Goal: Task Accomplishment & Management: Use online tool/utility

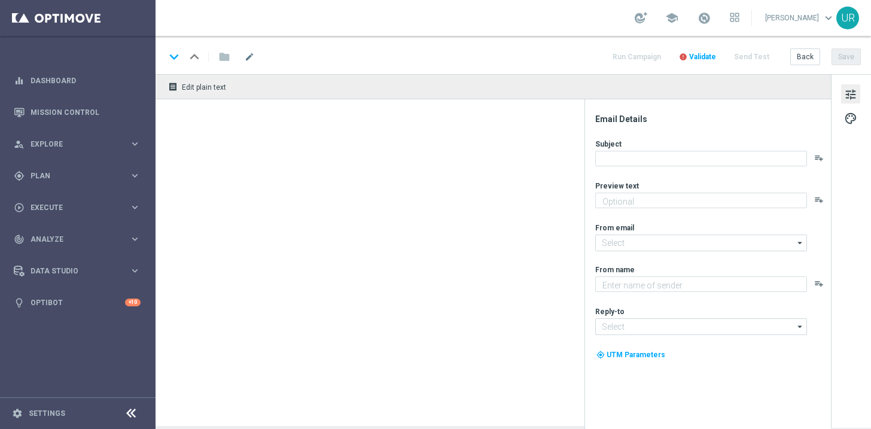
type textarea "Secure your extra entries and get even closer to the major prize"
type textarea "Lottoland"
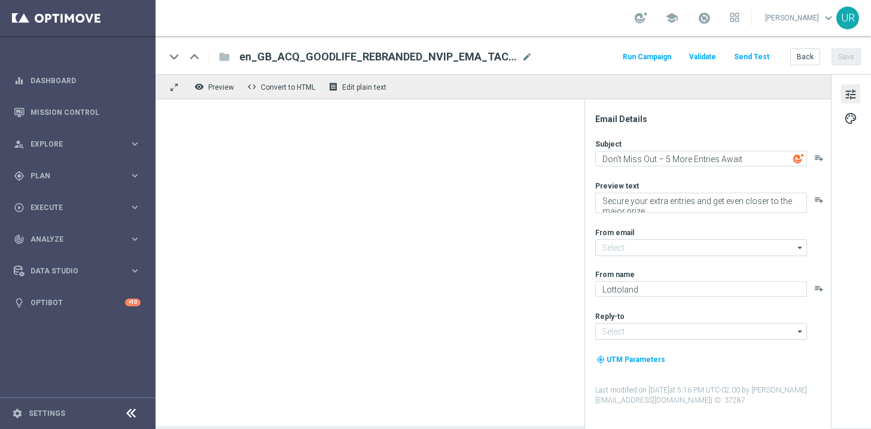
type input "[EMAIL_ADDRESS][DOMAIN_NAME]"
